Goal: Check status: Check status

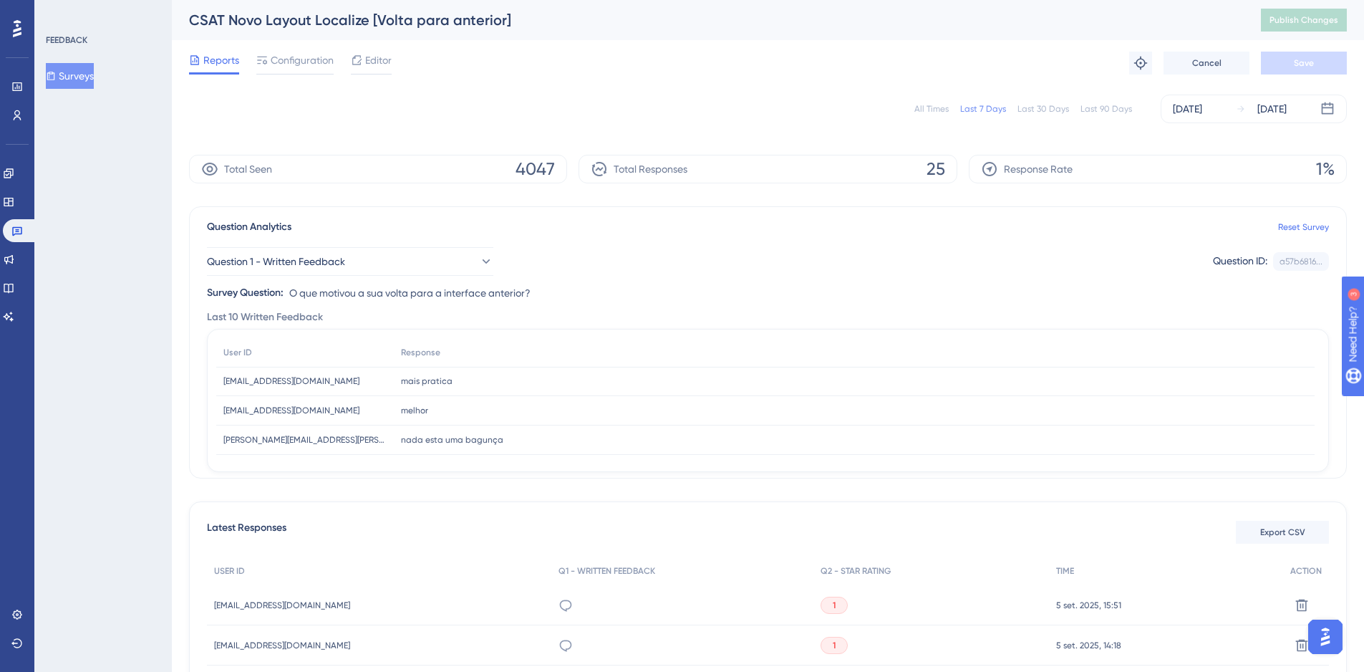
click at [145, 211] on div "FEEDBACK Surveys" at bounding box center [103, 336] width 138 height 672
click at [87, 82] on button "Surveys" at bounding box center [70, 76] width 48 height 26
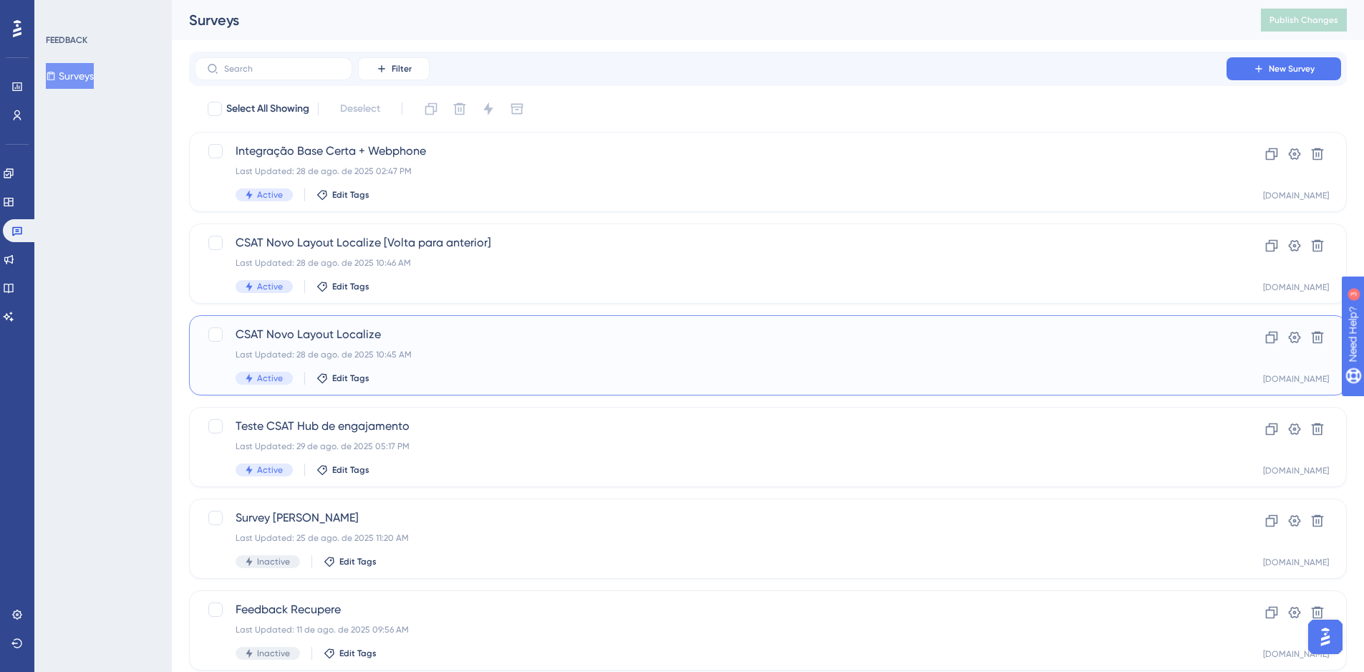
click at [461, 332] on span "CSAT Novo Layout Localize" at bounding box center [711, 334] width 950 height 17
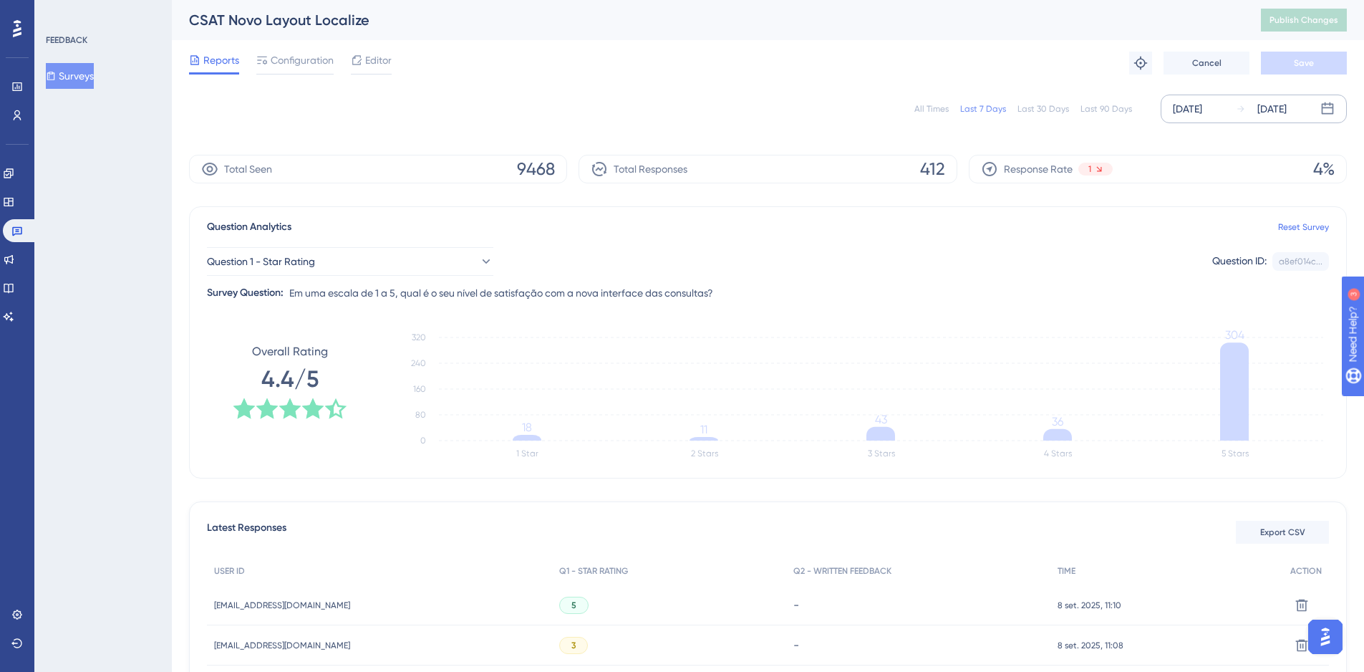
click at [1202, 107] on div "[DATE]" at bounding box center [1187, 108] width 29 height 17
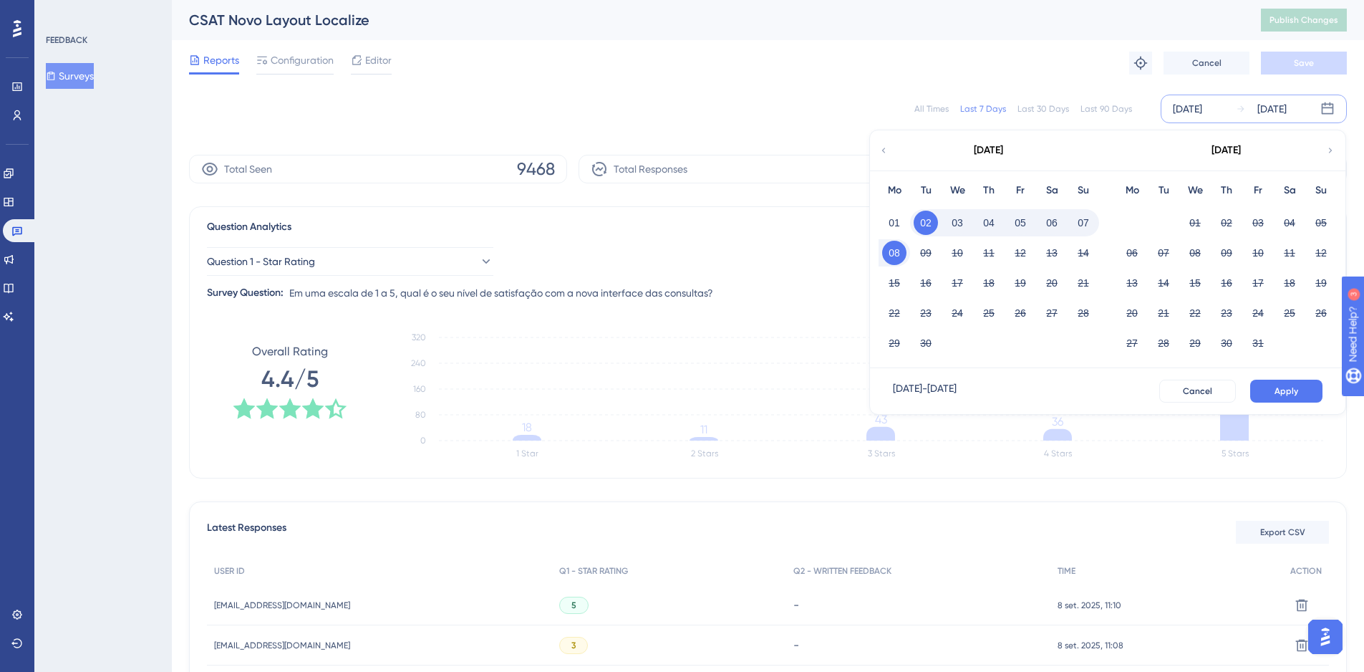
click at [881, 150] on icon at bounding box center [884, 150] width 10 height 13
click at [1227, 319] on button "21" at bounding box center [1227, 313] width 24 height 24
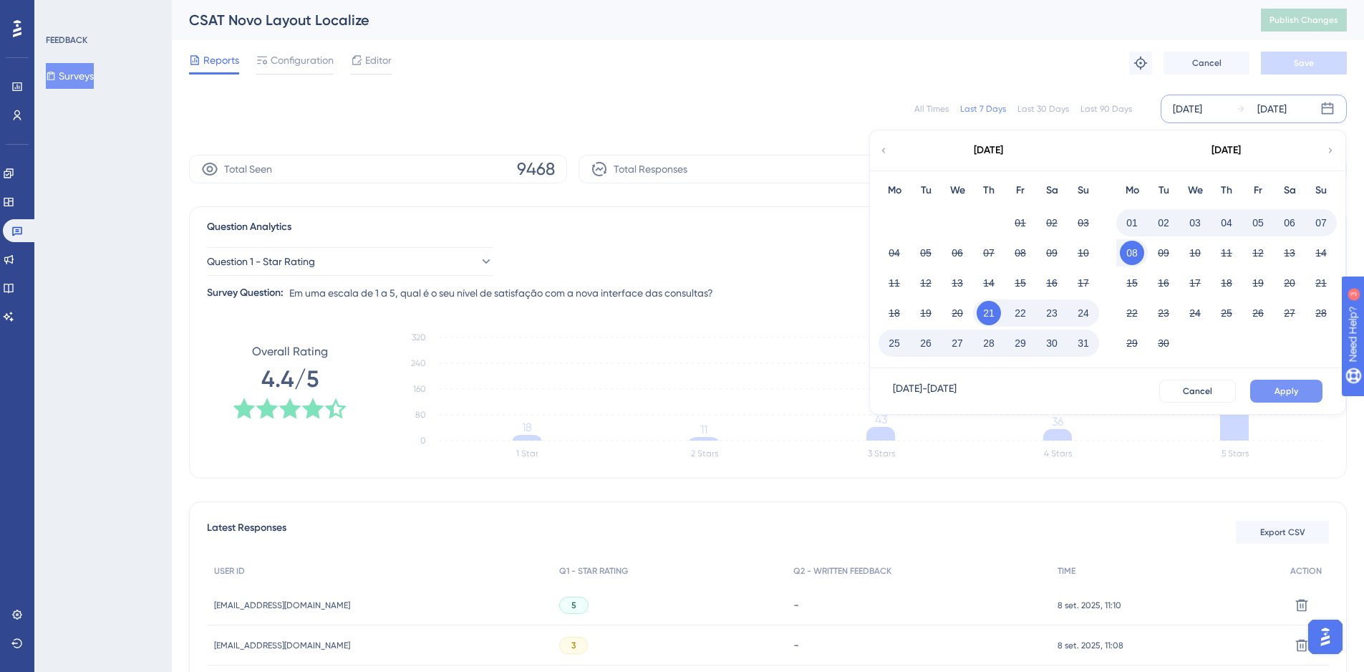
click at [1297, 395] on span "Apply" at bounding box center [1287, 390] width 24 height 11
